Goal: Information Seeking & Learning: Learn about a topic

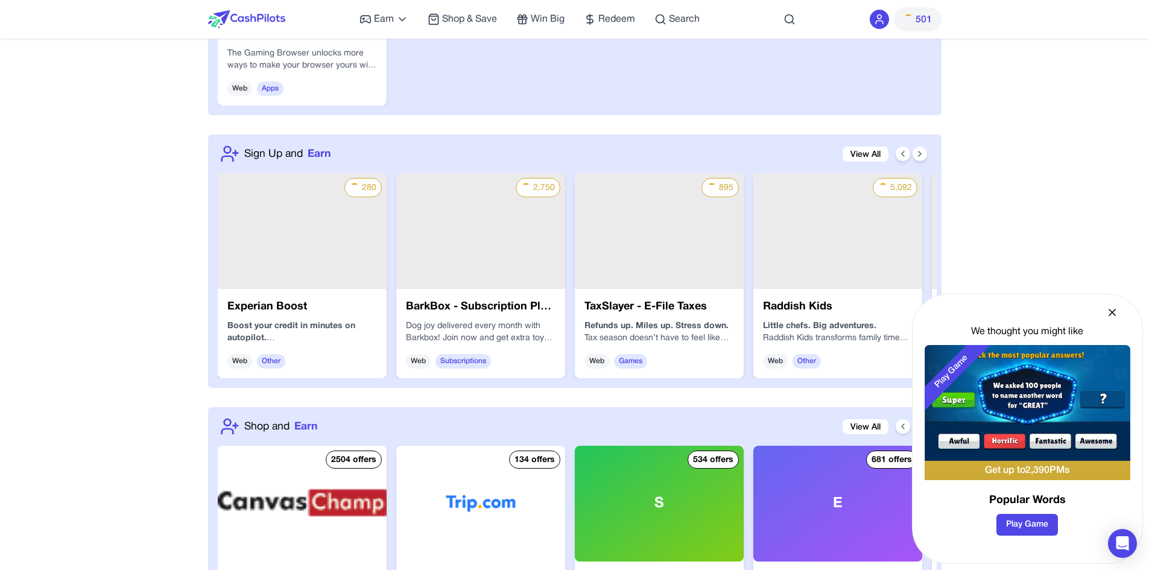
scroll to position [1206, 0]
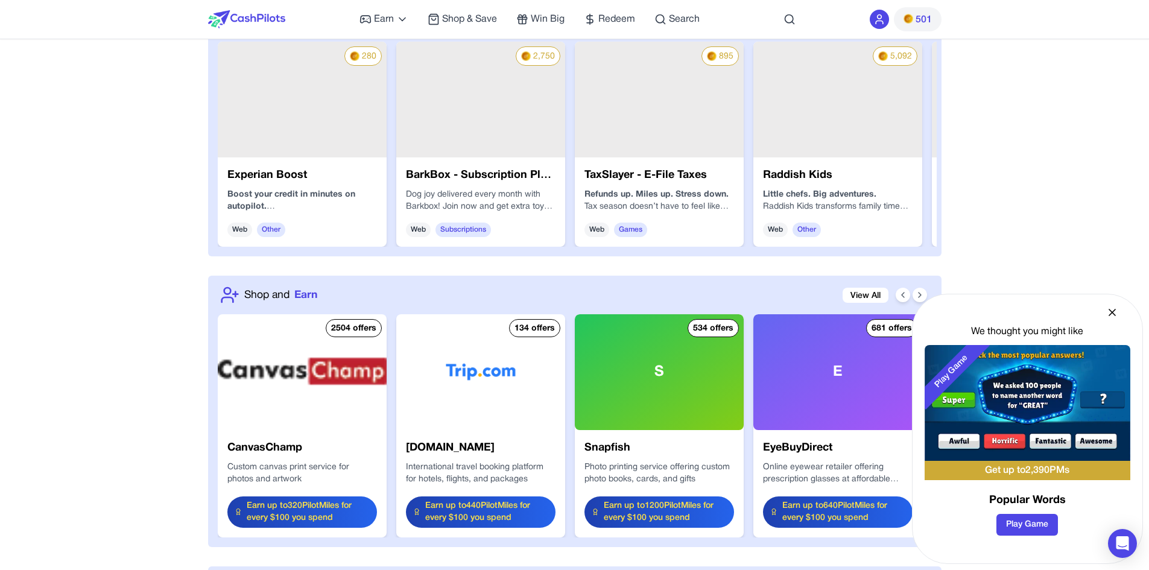
click at [1104, 319] on div "We thought you might like Play Game Get up to 2,390 PMs Popular Words Play Game" at bounding box center [1027, 429] width 231 height 270
click at [1104, 317] on div "We thought you might like Play Game Get up to 2,390 PMs Popular Words Play Game" at bounding box center [1027, 429] width 231 height 270
click at [1110, 310] on icon at bounding box center [1112, 312] width 6 height 6
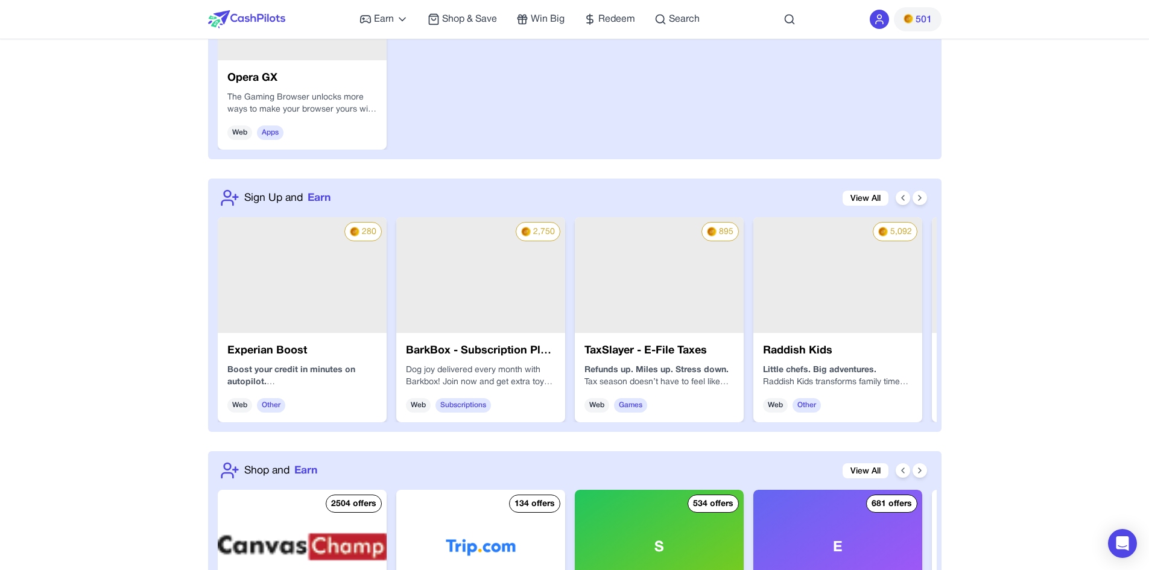
scroll to position [1146, 0]
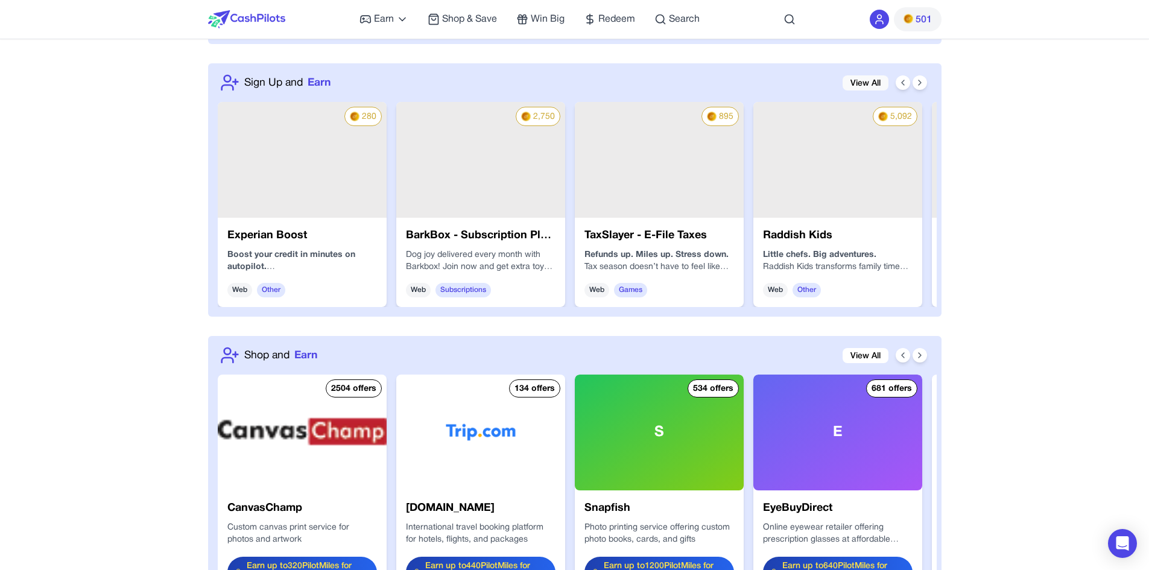
click at [854, 78] on link "View All" at bounding box center [865, 82] width 46 height 15
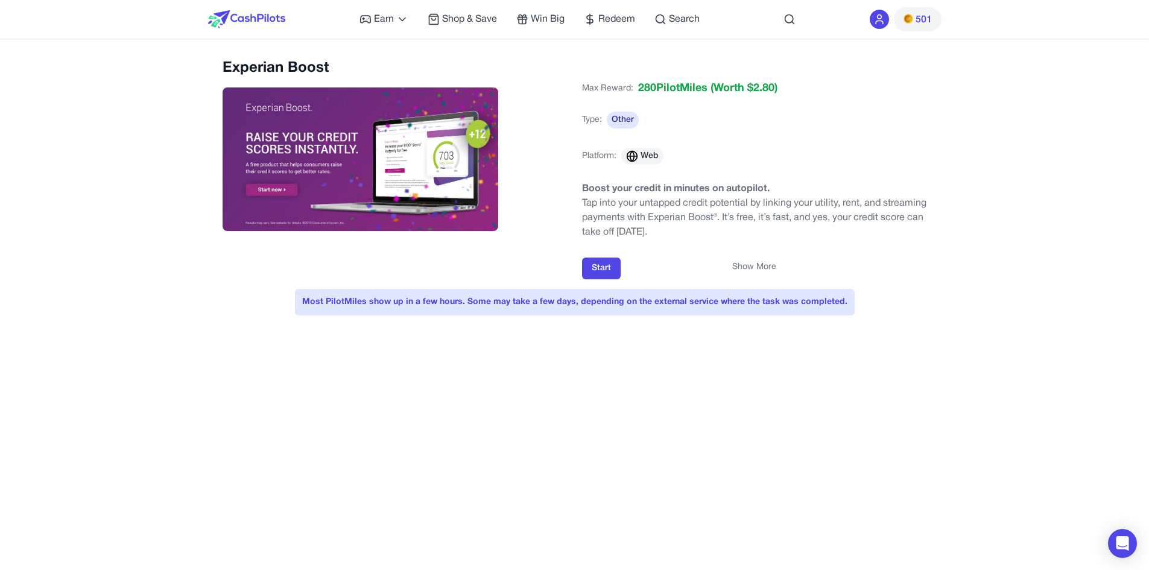
click at [750, 273] on button "Show More" at bounding box center [754, 267] width 44 height 12
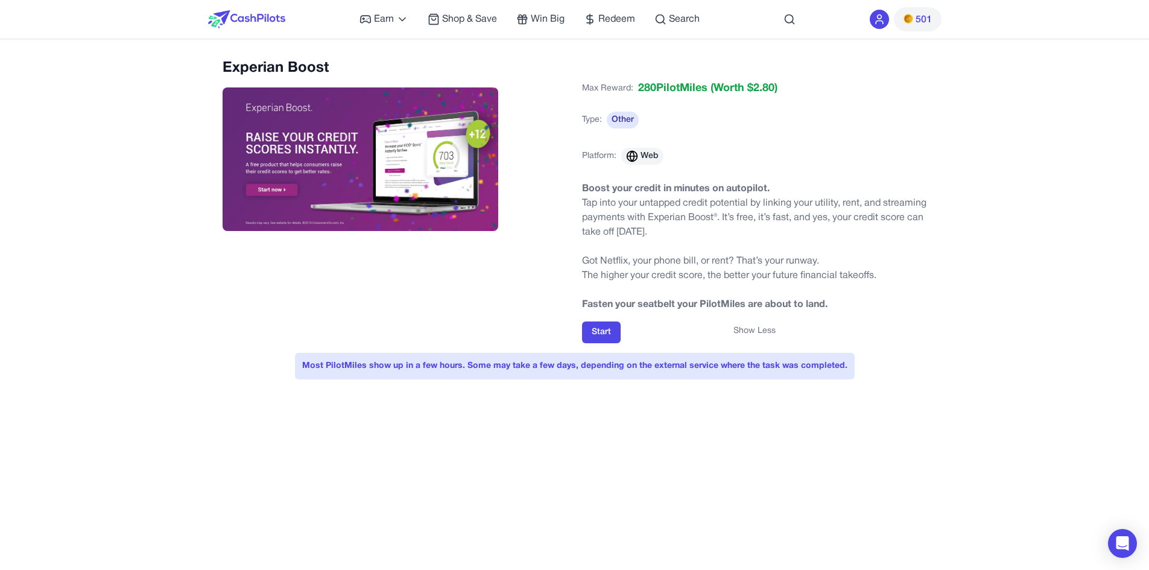
click at [915, 276] on p "The higher your credit score, the better your future financial takeoffs." at bounding box center [754, 275] width 345 height 14
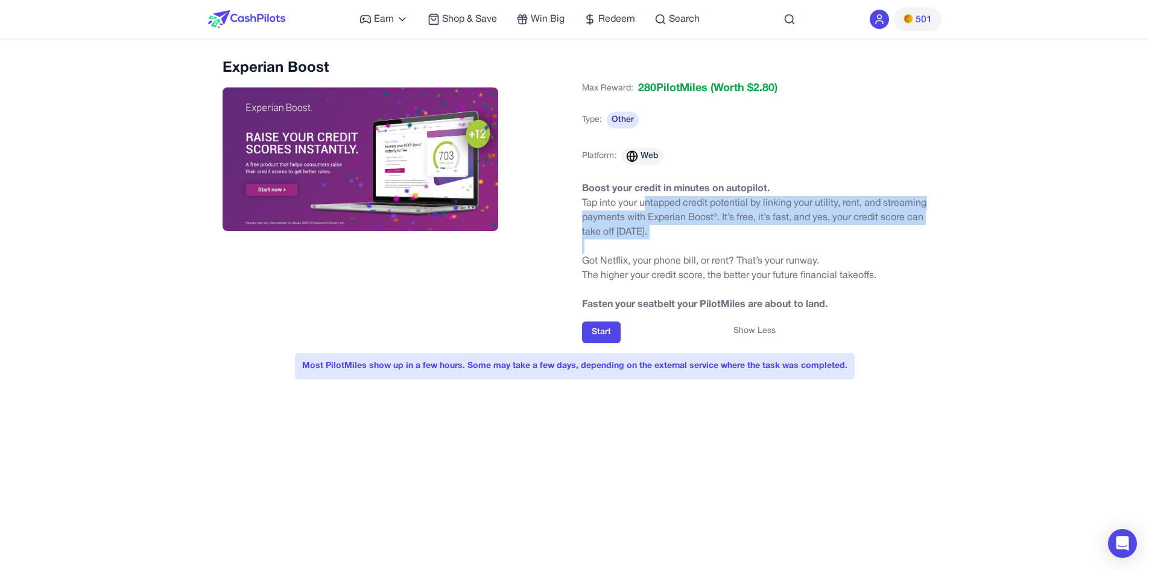
drag, startPoint x: 655, startPoint y: 201, endPoint x: 911, endPoint y: 242, distance: 258.9
click at [911, 242] on div "Boost your credit in minutes on autopilot. Tap into your untapped credit potent…" at bounding box center [754, 247] width 345 height 130
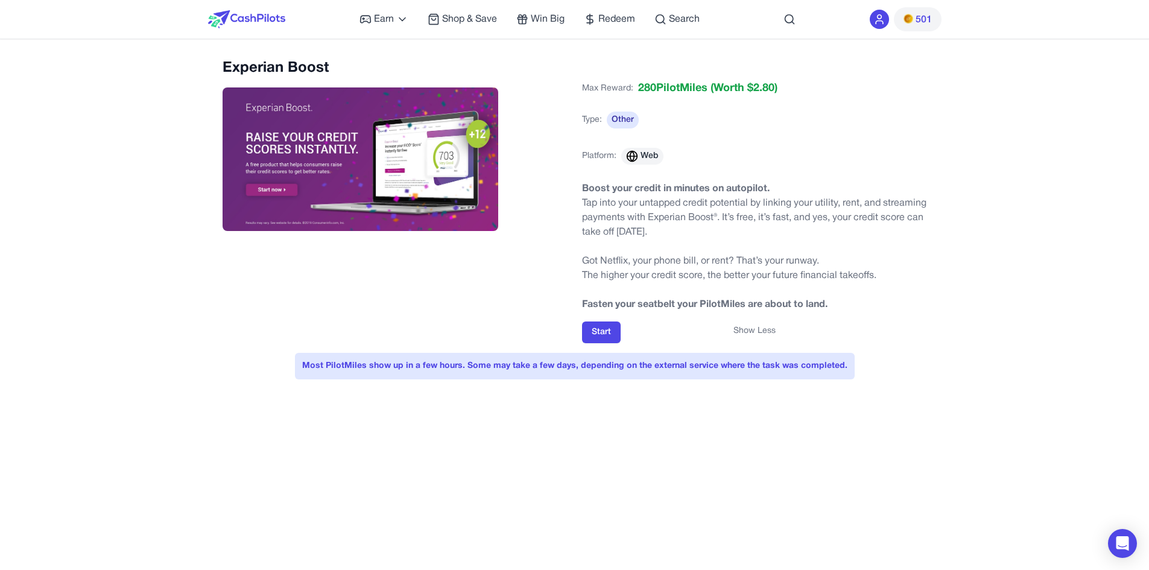
click at [933, 274] on div "Experian Boost Max Reward: 280 PilotMiles (Worth $ 2.80 ) Type: Other Platform:…" at bounding box center [574, 225] width 733 height 335
drag, startPoint x: 692, startPoint y: 187, endPoint x: 677, endPoint y: 179, distance: 16.5
click at [748, 195] on p "Boost your credit in minutes on autopilot." at bounding box center [754, 189] width 345 height 14
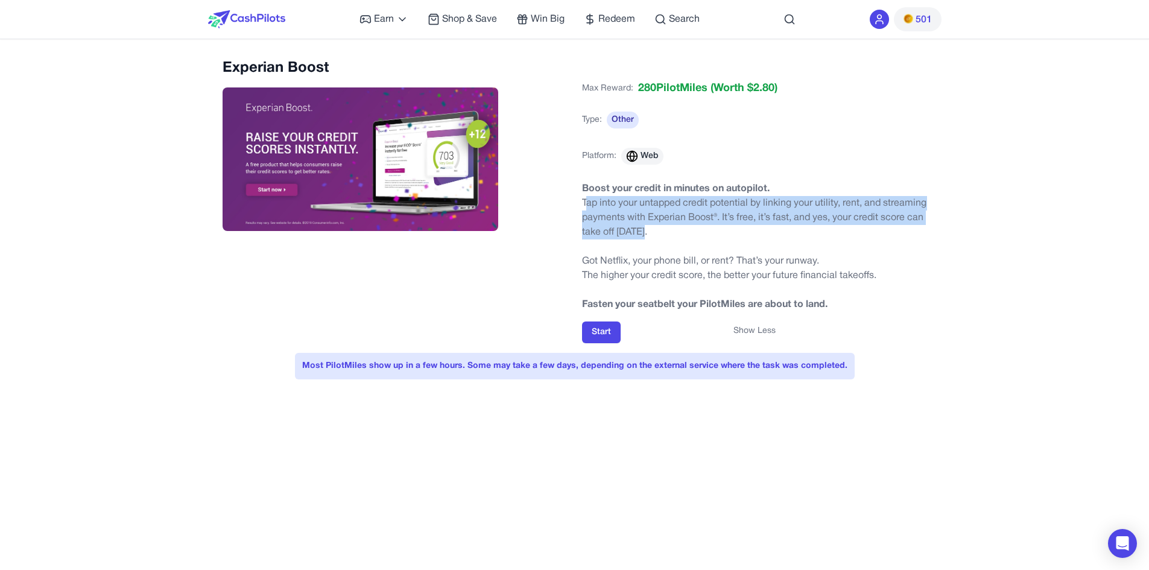
drag, startPoint x: 598, startPoint y: 202, endPoint x: 850, endPoint y: 229, distance: 253.5
click at [850, 229] on p "Tap into your untapped credit potential by linking your utility, rent, and stre…" at bounding box center [754, 217] width 345 height 43
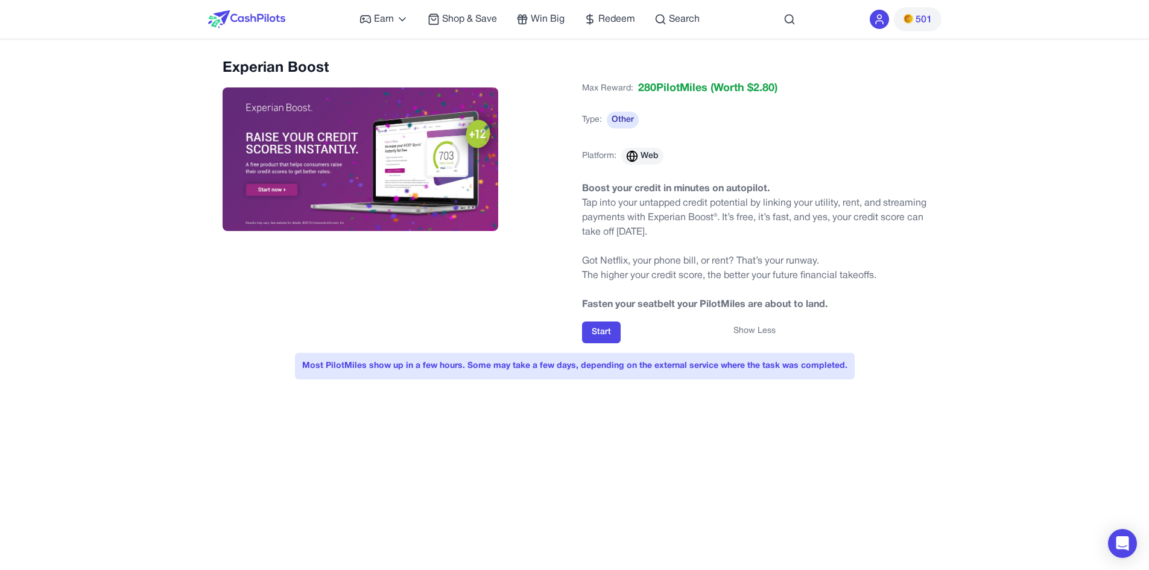
click at [840, 273] on p "The higher your credit score, the better your future financial takeoffs." at bounding box center [754, 275] width 345 height 14
drag, startPoint x: 472, startPoint y: 368, endPoint x: 561, endPoint y: 375, distance: 89.5
click at [561, 375] on div "Most PilotMiles show up in a few hours. Some may take a few days, depending on …" at bounding box center [575, 366] width 560 height 27
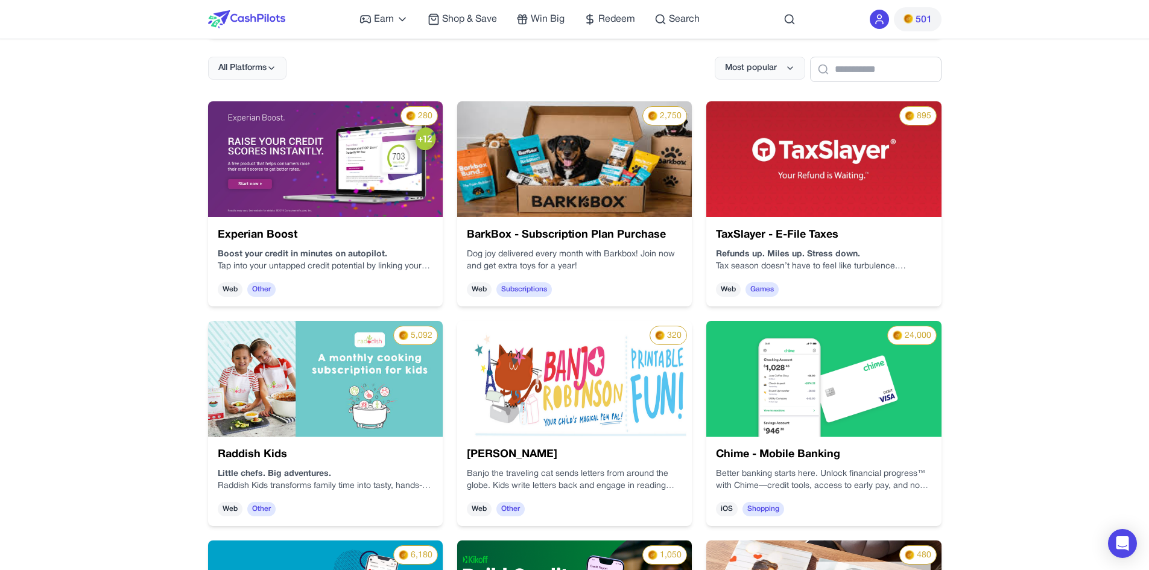
scroll to position [181, 0]
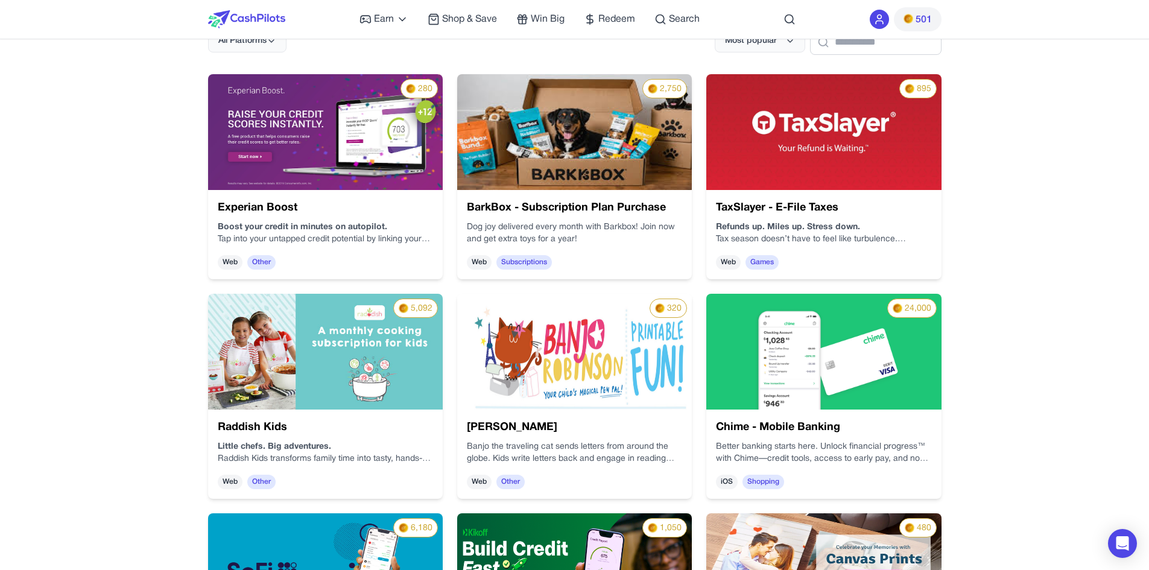
click at [665, 204] on h3 "BarkBox - Subscription Plan Purchase" at bounding box center [574, 208] width 215 height 17
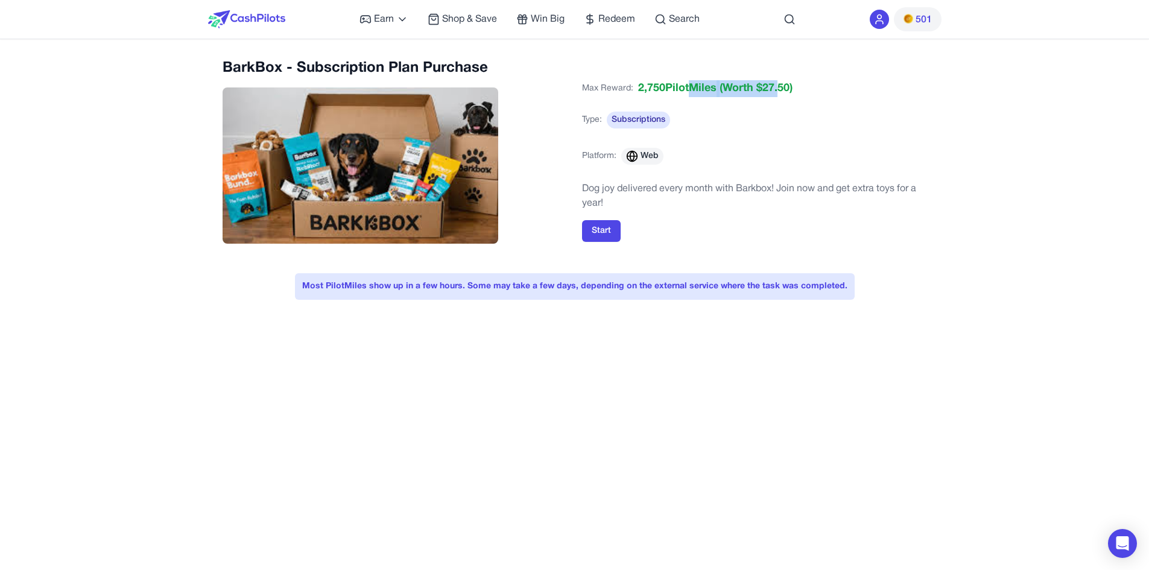
drag, startPoint x: 748, startPoint y: 90, endPoint x: 780, endPoint y: 96, distance: 31.9
click at [779, 96] on div "2,750 PilotMiles (Worth $ 27.50 )" at bounding box center [715, 88] width 154 height 17
drag, startPoint x: 801, startPoint y: 150, endPoint x: 793, endPoint y: 166, distance: 17.8
click at [801, 154] on div "Max Reward: 2,750 PilotMiles (Worth $ 27.50 ) Type: Subscriptions Platform: Web" at bounding box center [754, 129] width 345 height 99
drag, startPoint x: 694, startPoint y: 188, endPoint x: 807, endPoint y: 187, distance: 112.8
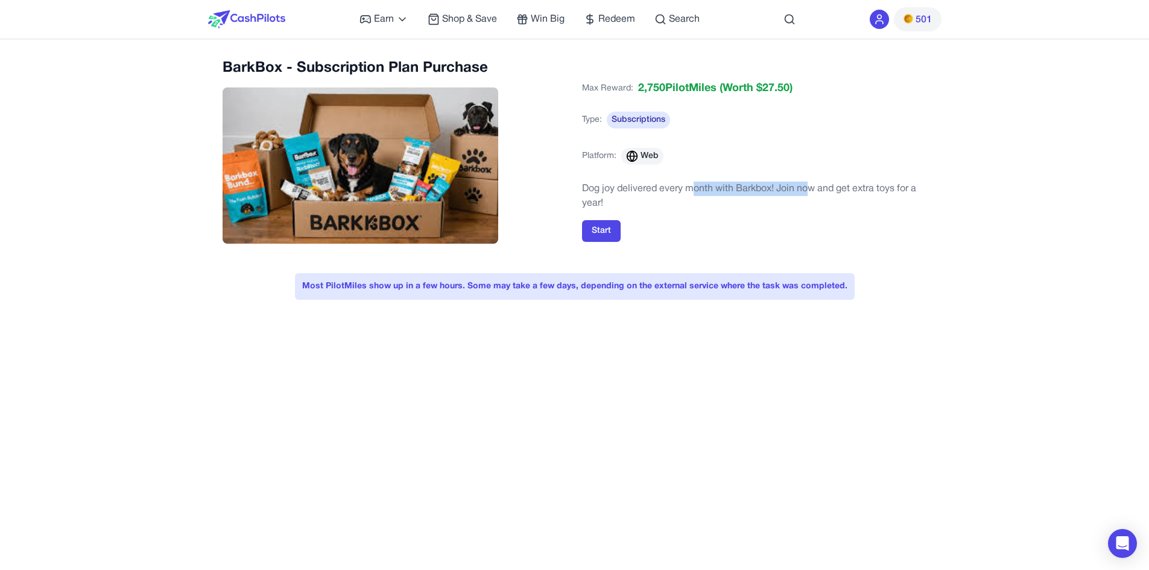
click at [807, 187] on p "Dog joy delivered every month with Barkbox! Join now and get extra toys for a y…" at bounding box center [754, 196] width 345 height 29
click at [680, 202] on p "Dog joy delivered every month with Barkbox! Join now and get extra toys for a y…" at bounding box center [754, 196] width 345 height 29
drag, startPoint x: 628, startPoint y: 195, endPoint x: 567, endPoint y: 185, distance: 61.9
click at [570, 185] on div "BarkBox - Subscription Plan Purchase Max Reward: 2,750 PilotMiles (Worth $ 27.5…" at bounding box center [575, 160] width 704 height 205
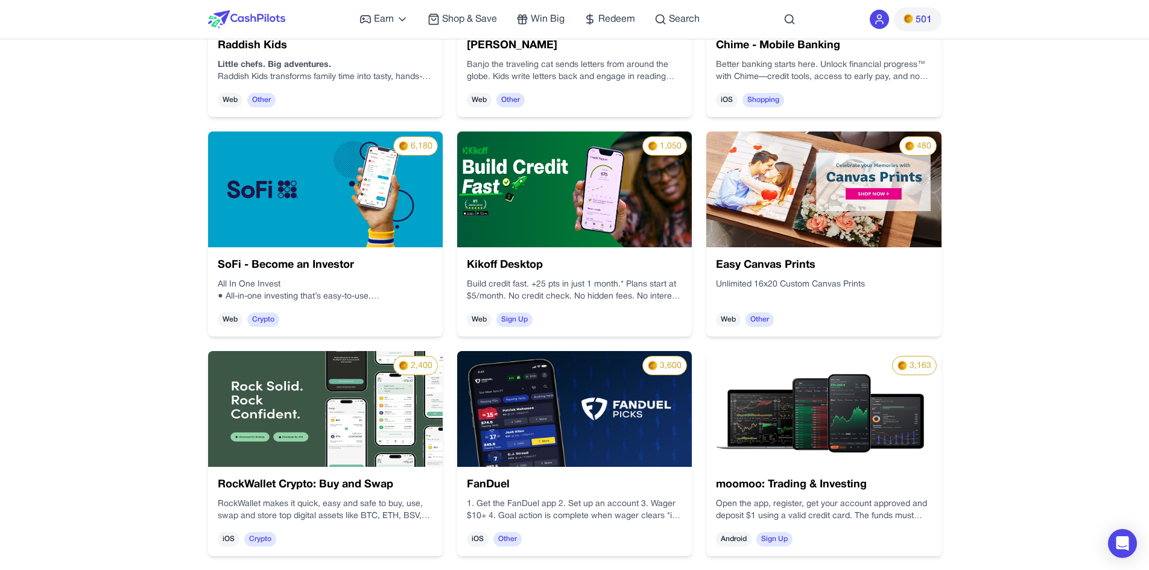
scroll to position [558, 0]
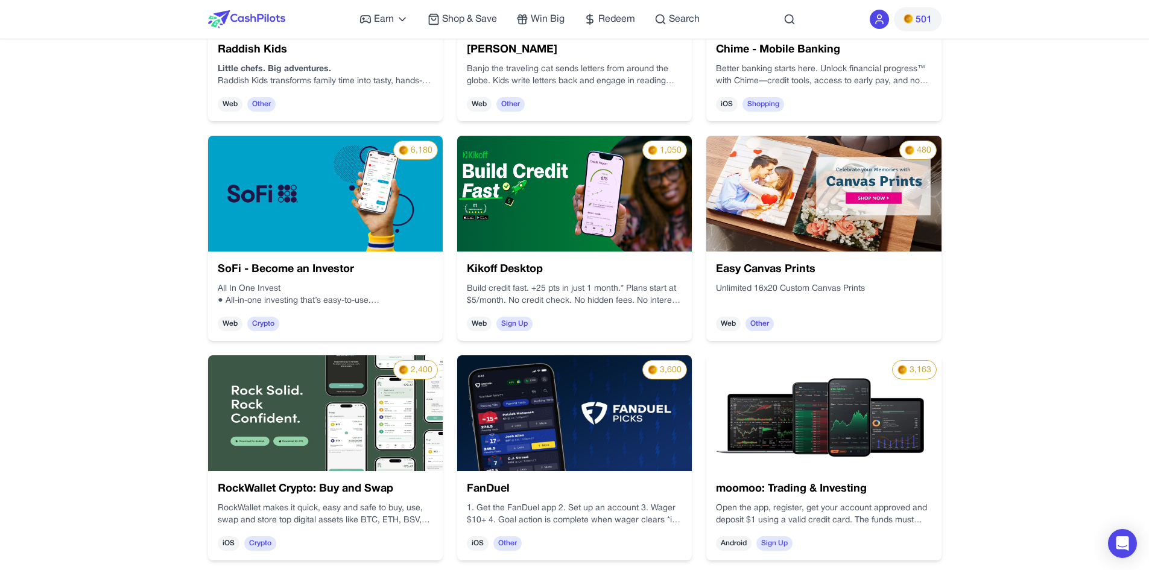
click at [373, 301] on p "● All-in-one investing that’s easy-to-use." at bounding box center [325, 301] width 215 height 12
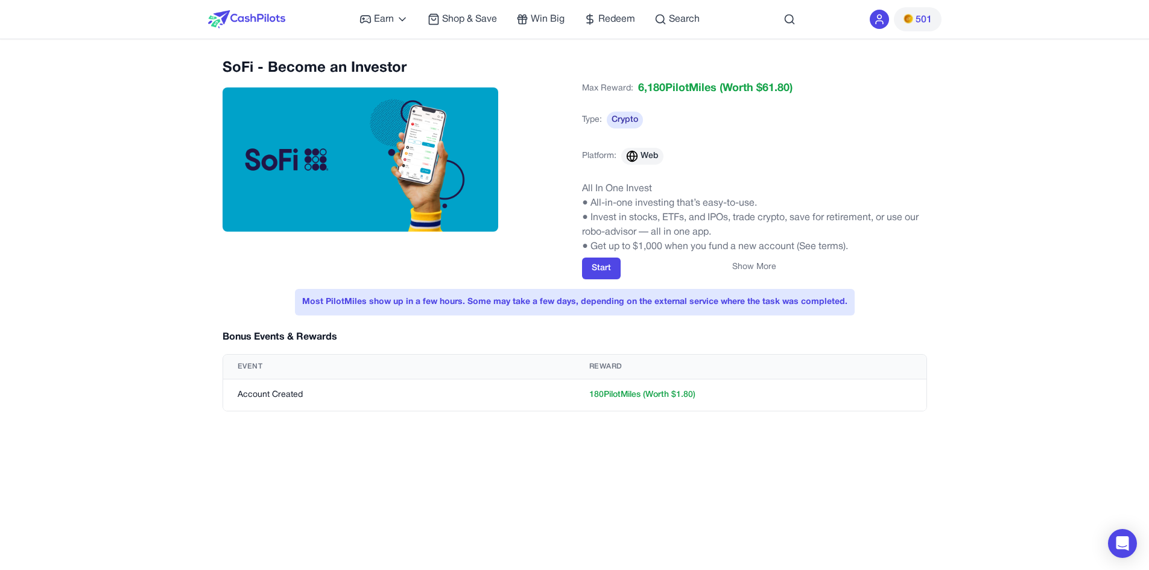
click at [759, 271] on button "Show More" at bounding box center [754, 267] width 44 height 12
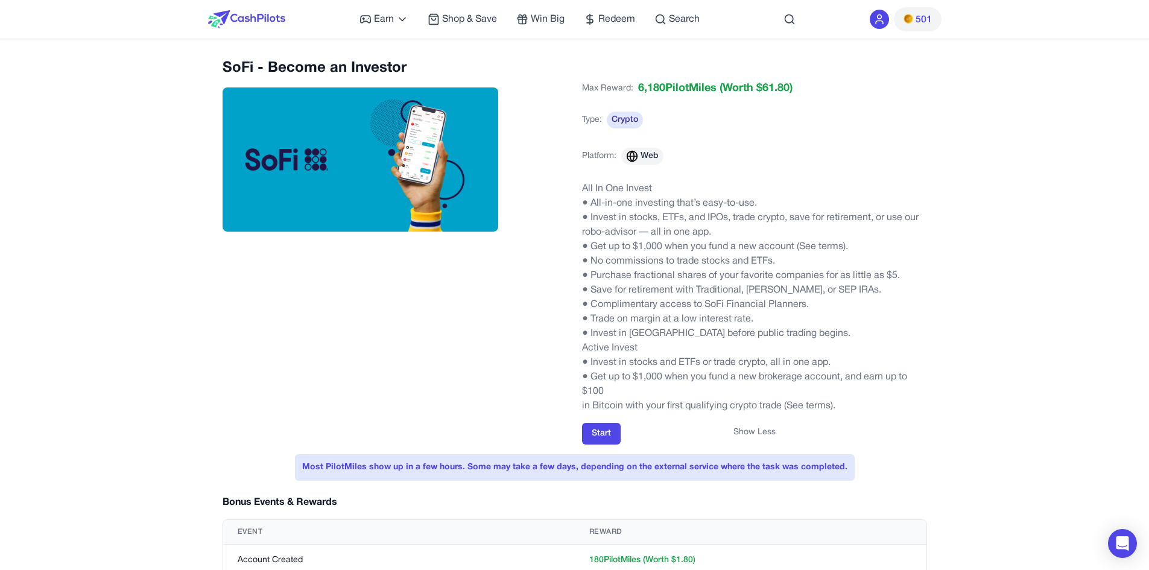
scroll to position [60, 0]
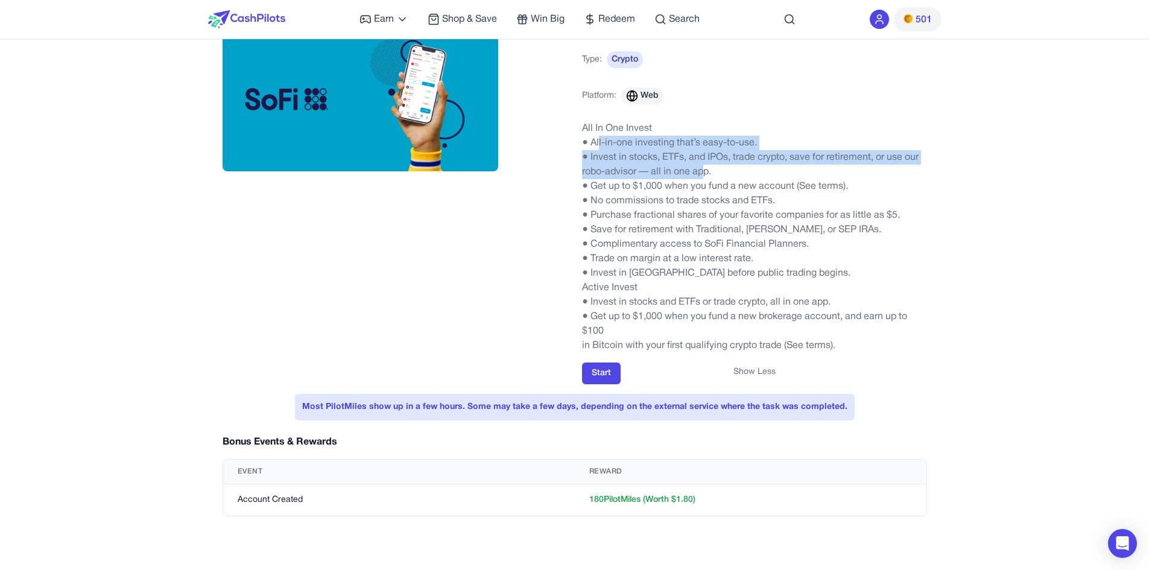
drag, startPoint x: 624, startPoint y: 151, endPoint x: 703, endPoint y: 172, distance: 81.8
click at [703, 172] on div "All In One Invest ● All-in-one investing that’s easy-to-use. ● Invest in stocks…" at bounding box center [754, 237] width 345 height 232
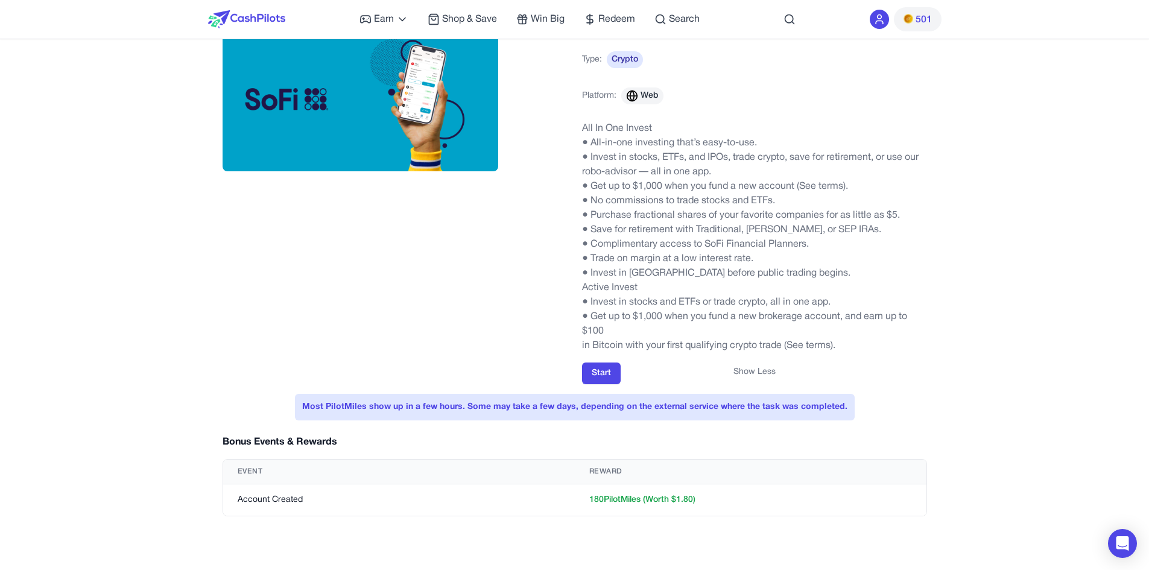
drag, startPoint x: 873, startPoint y: 224, endPoint x: 851, endPoint y: 222, distance: 21.8
click at [873, 224] on p "● Save for retirement with Traditional, [PERSON_NAME], or SEP IRAs." at bounding box center [754, 230] width 345 height 14
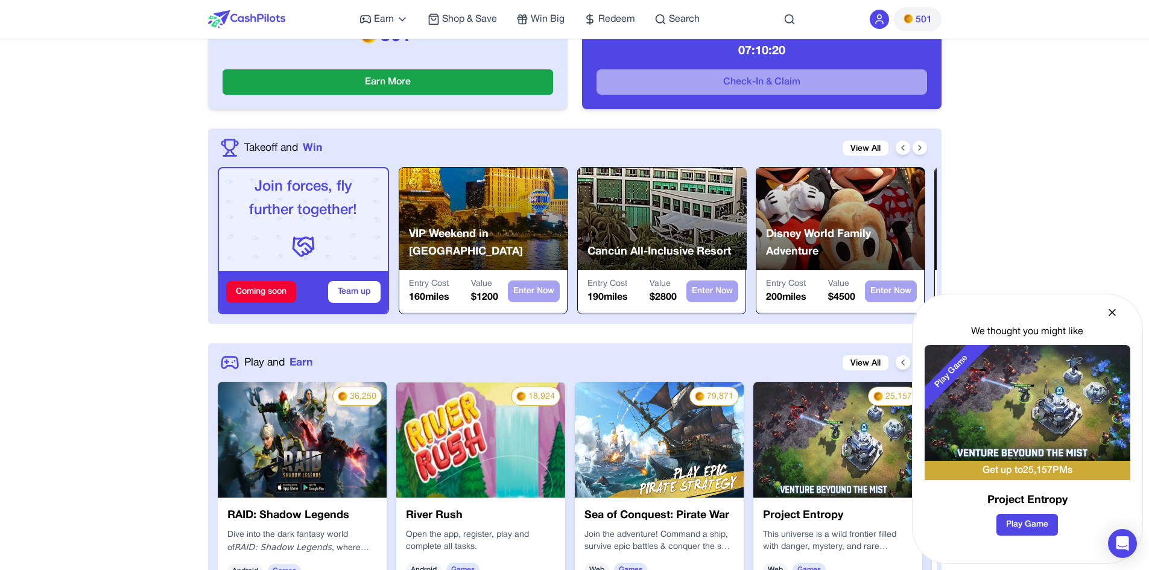
scroll to position [561, 0]
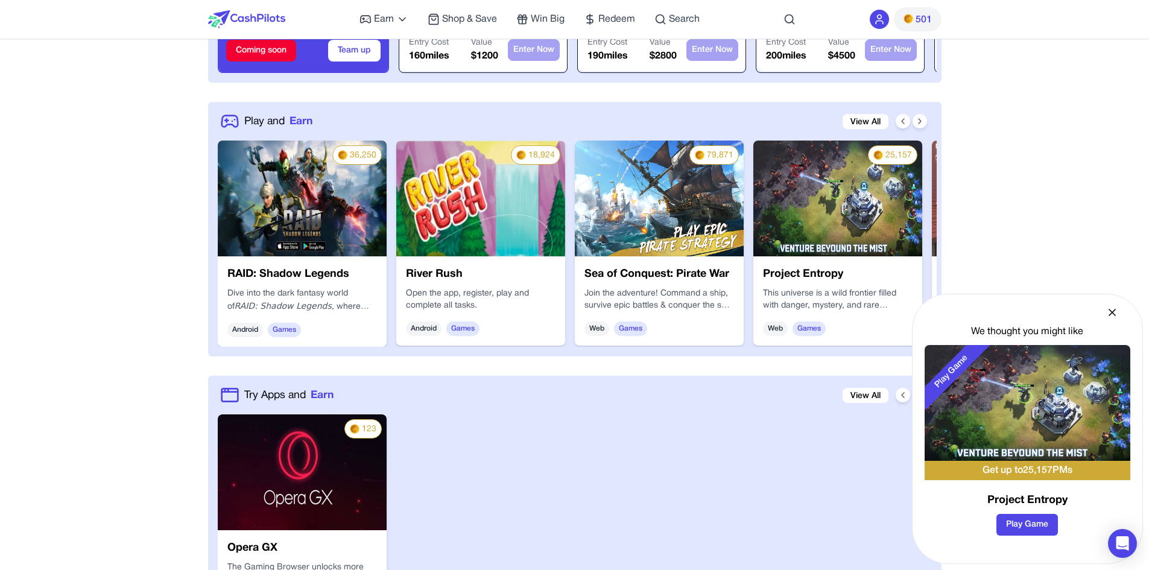
click at [1114, 314] on icon at bounding box center [1112, 312] width 6 height 6
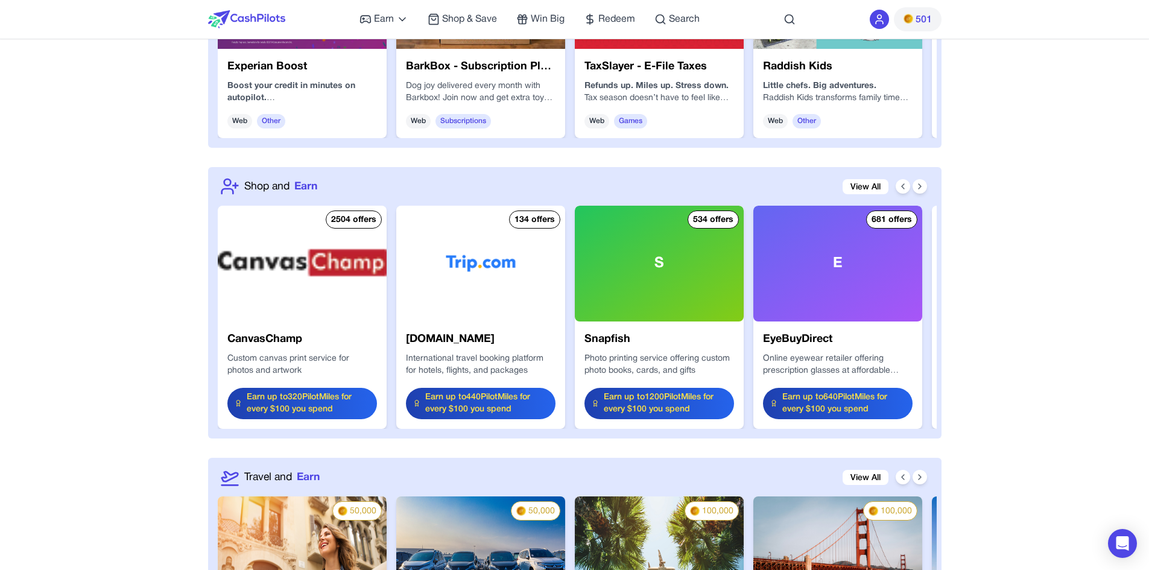
scroll to position [1345, 0]
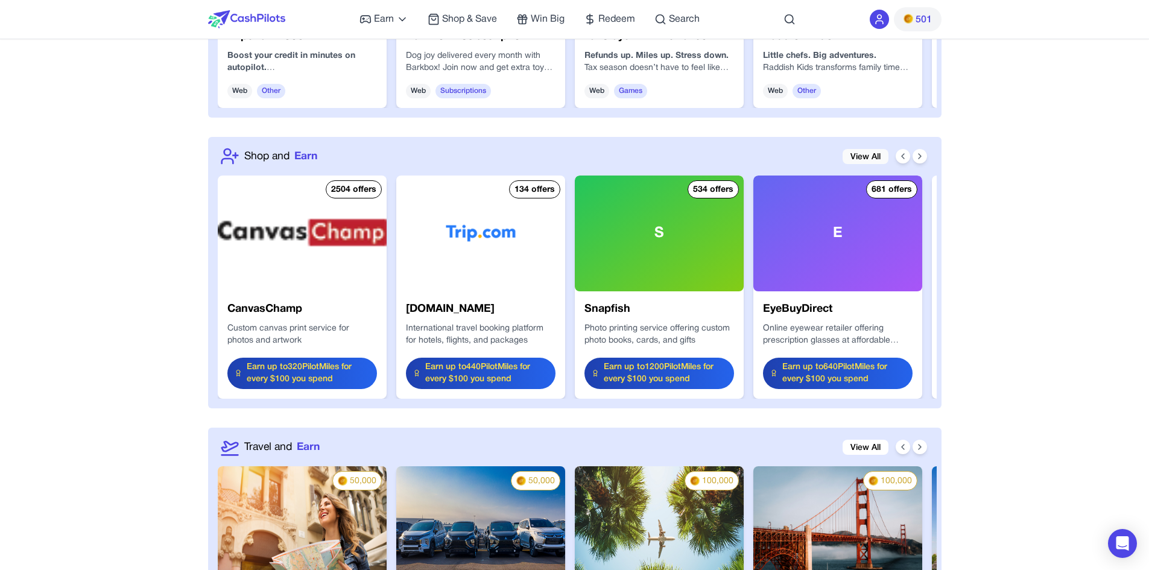
click at [865, 156] on link "View All" at bounding box center [865, 156] width 46 height 15
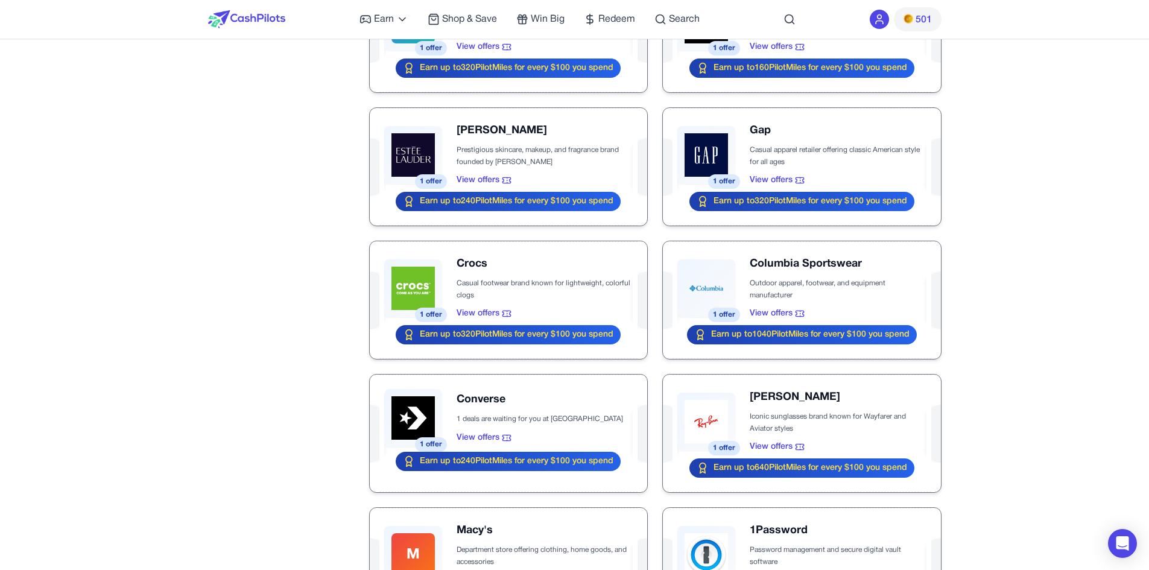
scroll to position [844, 0]
